Goal: Transaction & Acquisition: Purchase product/service

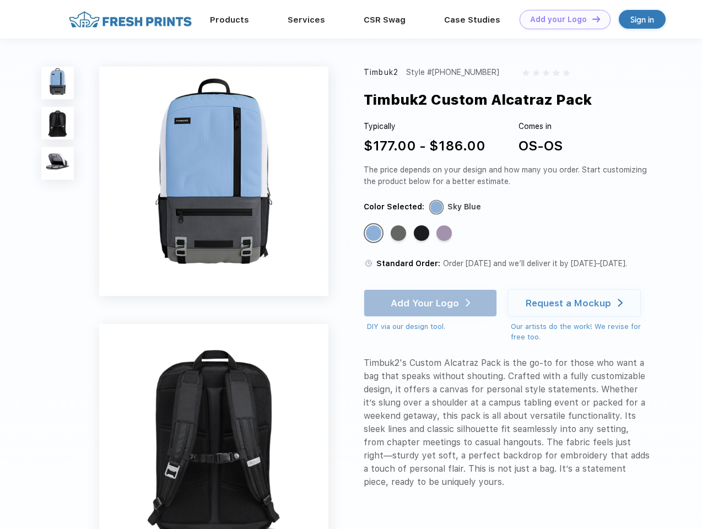
click at [561, 19] on link "Add your Logo Design Tool" at bounding box center [565, 19] width 91 height 19
click at [0, 0] on div "Design Tool" at bounding box center [0, 0] width 0 height 0
click at [591, 19] on link "Add your Logo Design Tool" at bounding box center [565, 19] width 91 height 19
click at [58, 83] on img at bounding box center [57, 83] width 33 height 33
click at [58, 123] on img at bounding box center [57, 123] width 33 height 33
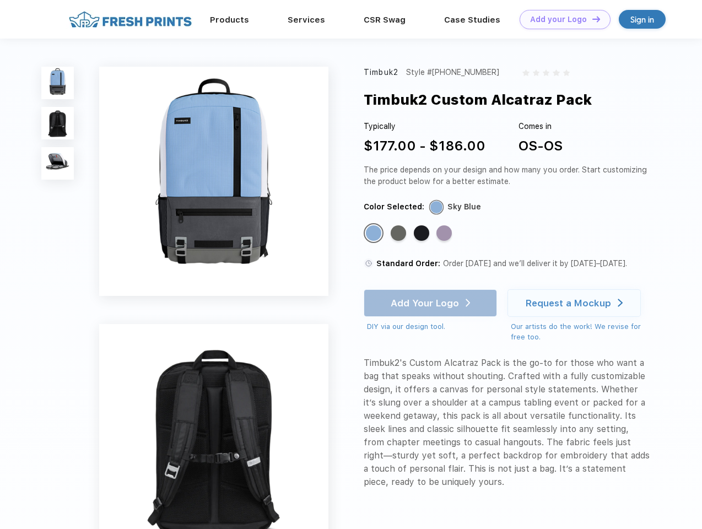
click at [58, 164] on img at bounding box center [57, 163] width 33 height 33
click at [375, 234] on div "Standard Color" at bounding box center [373, 232] width 15 height 15
click at [399, 234] on div "Standard Color" at bounding box center [398, 232] width 15 height 15
click at [423, 234] on div "Standard Color" at bounding box center [421, 232] width 15 height 15
click at [445, 234] on div "Standard Color" at bounding box center [443, 232] width 15 height 15
